Goal: Task Accomplishment & Management: Manage account settings

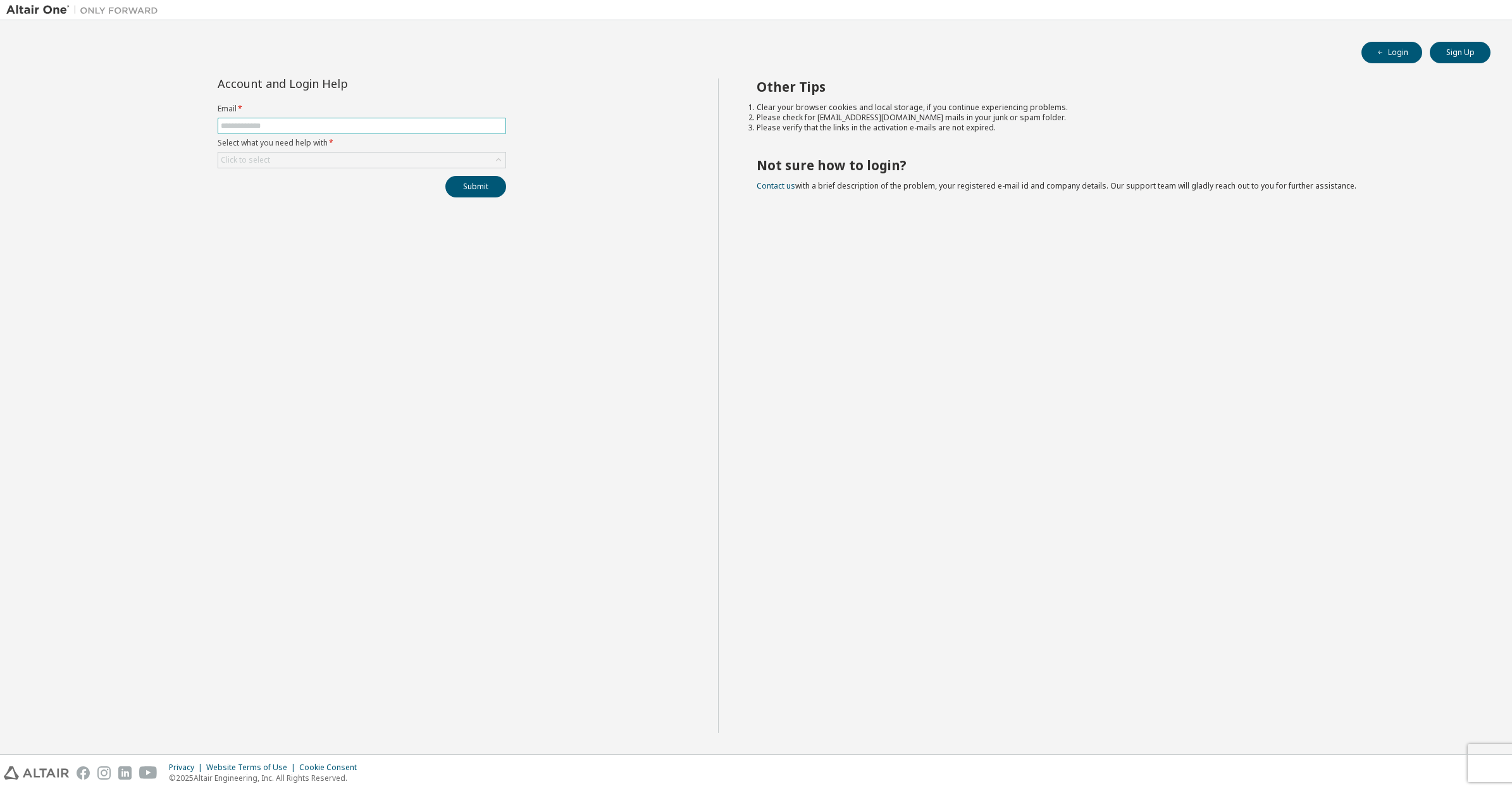
click at [357, 127] on input "text" at bounding box center [361, 126] width 283 height 10
click at [126, 125] on div "Account and Login Help Email * Select what you need help with * Click to select…" at bounding box center [362, 405] width 712 height 654
click at [297, 157] on div "Click to select" at bounding box center [362, 160] width 287 height 15
click at [279, 191] on li "I forgot my password" at bounding box center [360, 196] width 284 height 17
click at [312, 137] on form "Email * Select what you need help with * I forgot my password" at bounding box center [361, 136] width 288 height 65
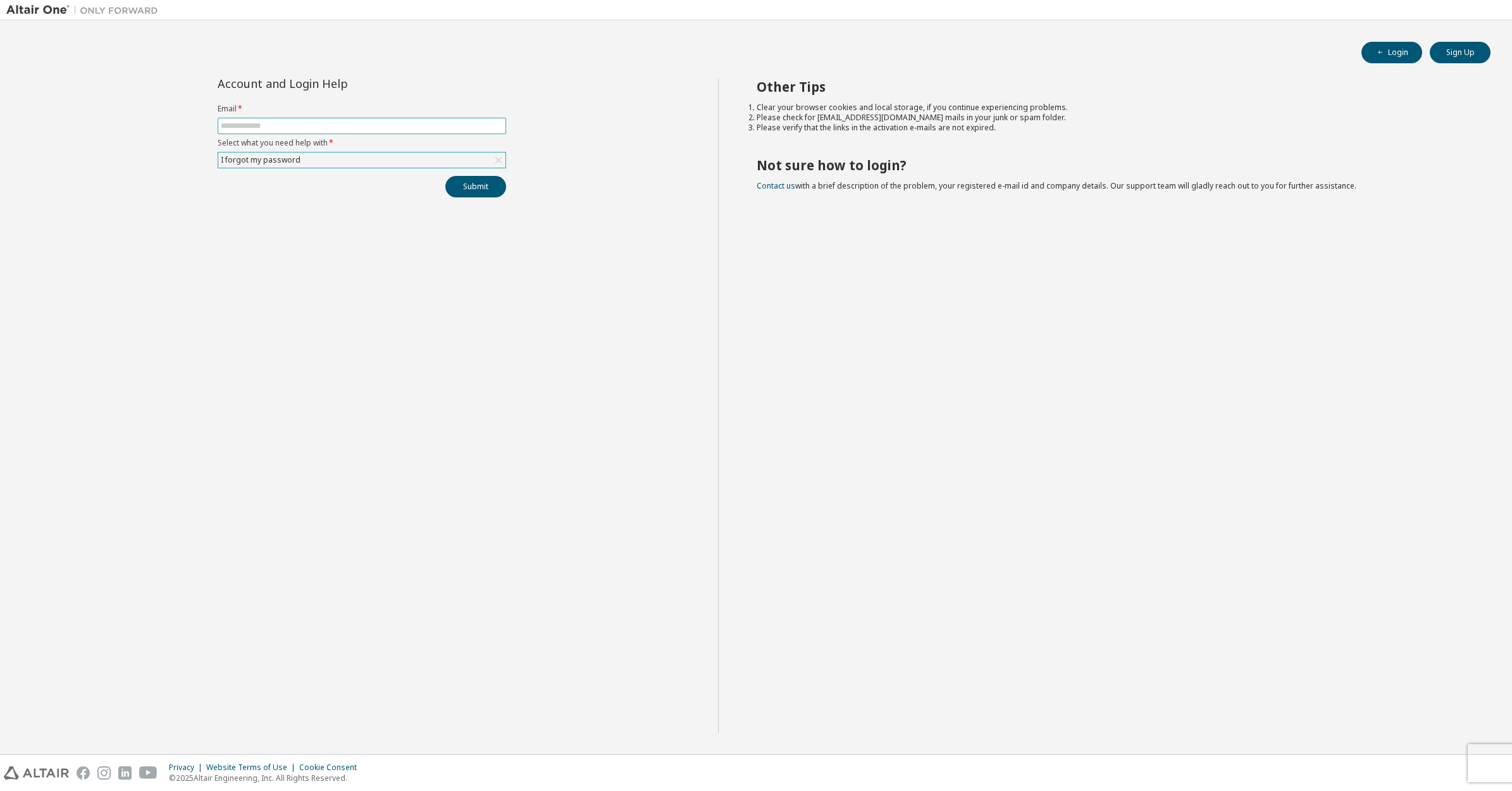
click at [329, 123] on input "text" at bounding box center [361, 126] width 283 height 10
type input "**********"
click at [451, 175] on button "Submit" at bounding box center [476, 186] width 61 height 22
click at [1407, 55] on button "Login" at bounding box center [1392, 53] width 61 height 22
